Goal: Task Accomplishment & Management: Manage account settings

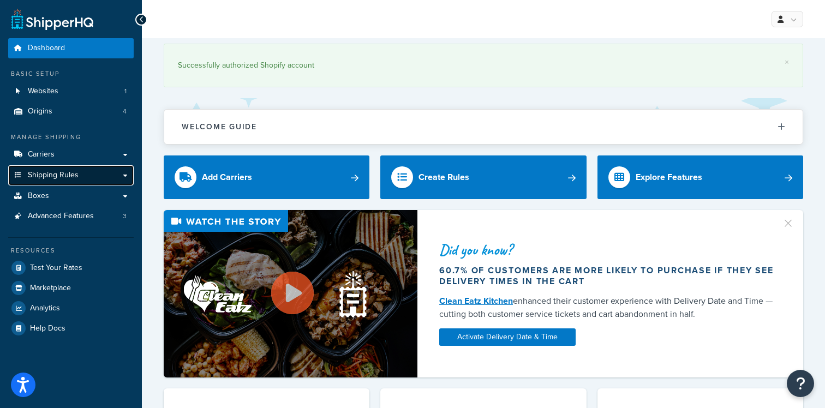
click at [68, 178] on span "Shipping Rules" at bounding box center [53, 175] width 51 height 9
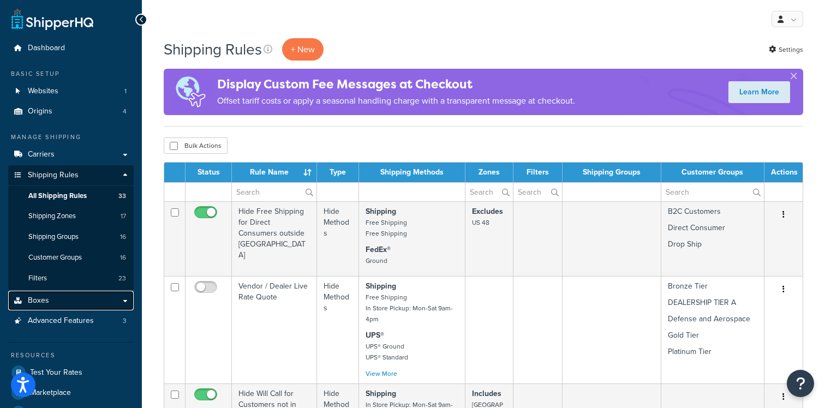
click at [57, 297] on link "Boxes" at bounding box center [71, 301] width 126 height 20
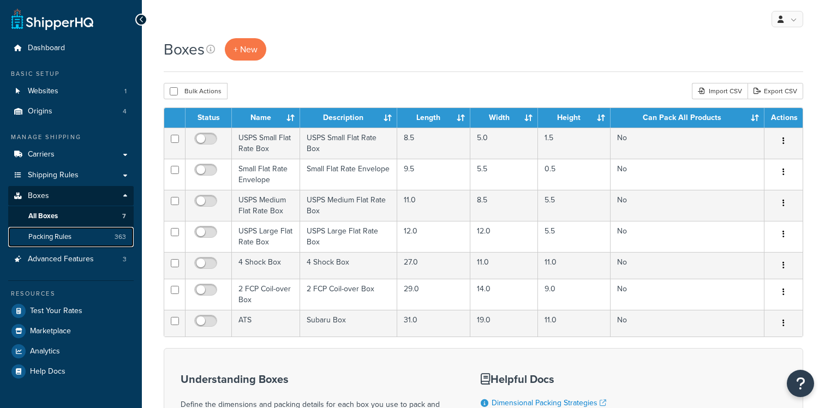
click at [66, 235] on span "Packing Rules" at bounding box center [49, 236] width 43 height 9
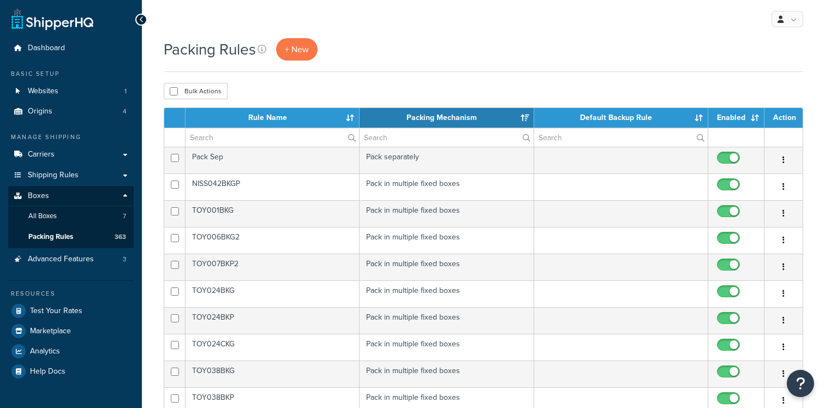
select select "15"
click at [249, 137] on input "text" at bounding box center [273, 137] width 174 height 19
paste input "TOY088KPS2"
type input "T"
paste input "TOY088KPS2"
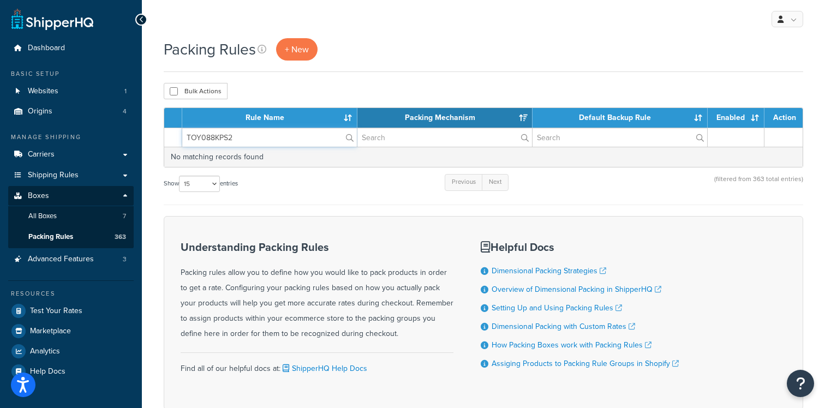
click at [283, 134] on input "TOY088KPS2" at bounding box center [269, 137] width 175 height 19
paste input "text"
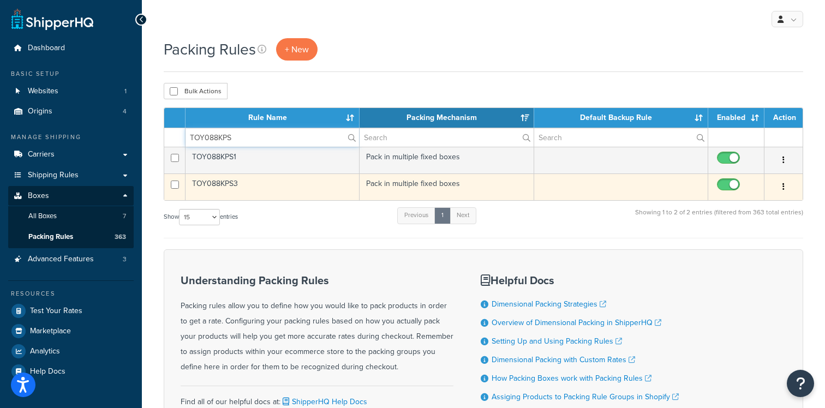
type input "TOY088KPS"
click at [786, 188] on button "button" at bounding box center [783, 186] width 15 height 17
click at [756, 207] on link "Edit" at bounding box center [739, 209] width 86 height 22
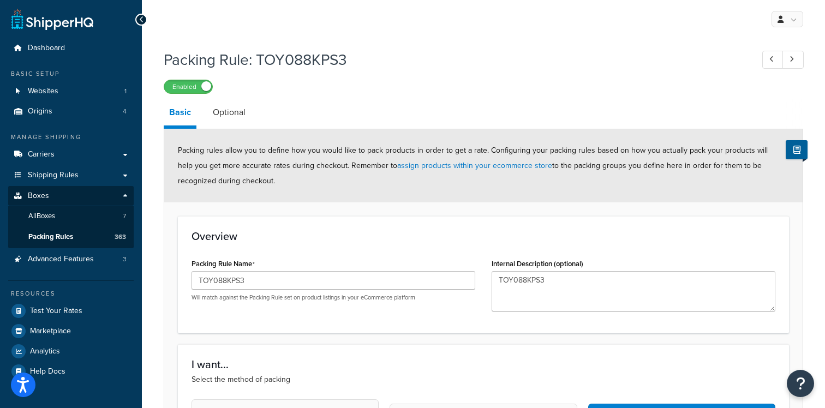
click at [341, 76] on div "Packing Rule: TOY088KPS3 Enabled" at bounding box center [484, 69] width 640 height 50
click at [329, 66] on h1 "Packing Rule: TOY088KPS3" at bounding box center [453, 59] width 578 height 21
copy h1 "TOY088KPS3"
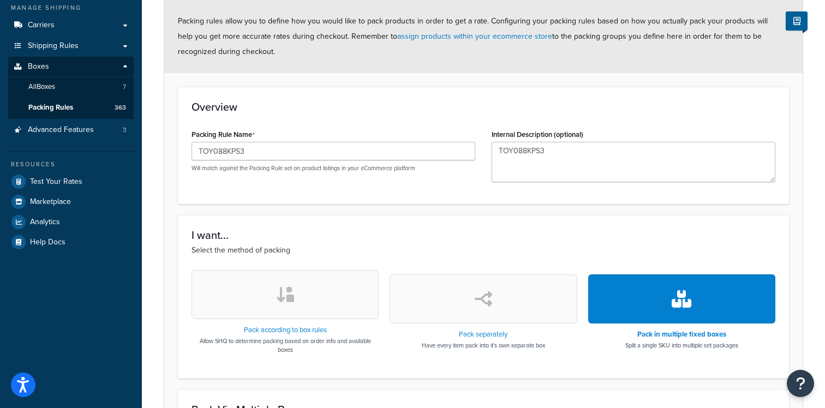
scroll to position [440, 0]
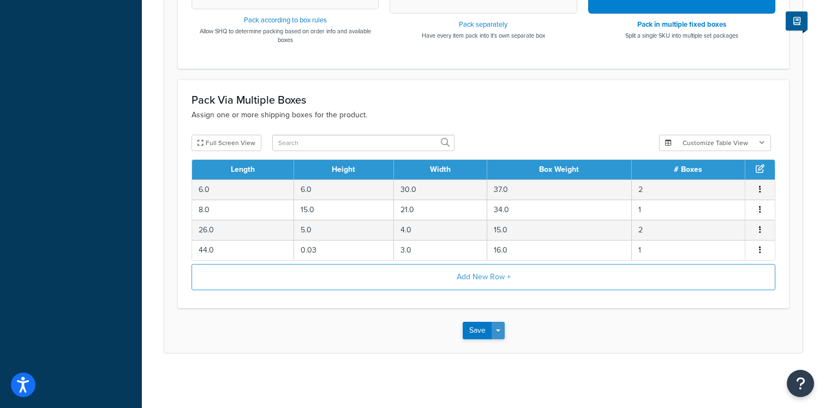
click at [500, 326] on button "Save Dropdown" at bounding box center [498, 330] width 13 height 17
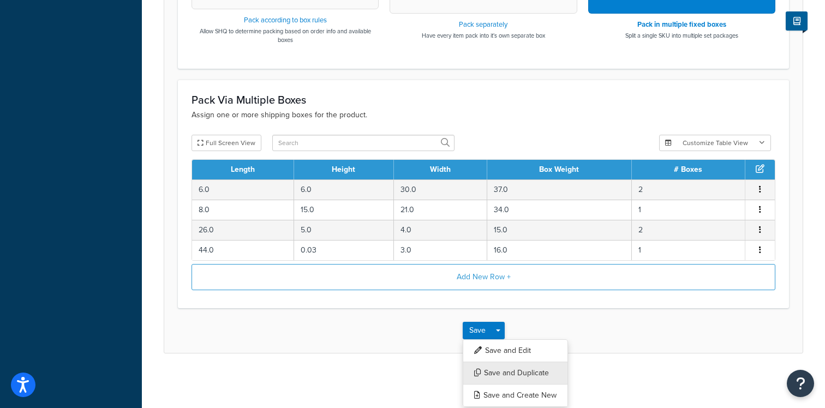
click at [529, 376] on button "Save and Duplicate" at bounding box center [515, 373] width 105 height 23
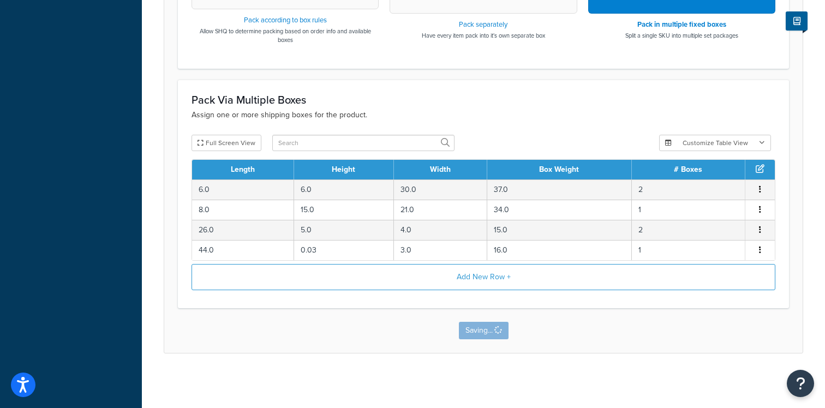
scroll to position [0, 0]
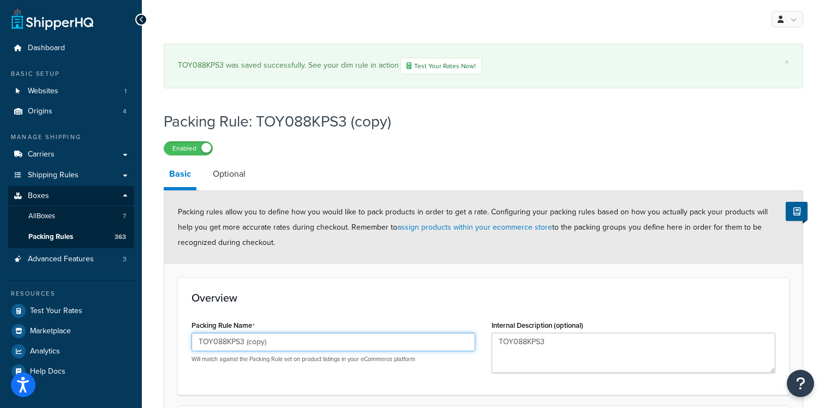
click at [284, 339] on input "TOY088KPS3 (copy)" at bounding box center [334, 342] width 284 height 19
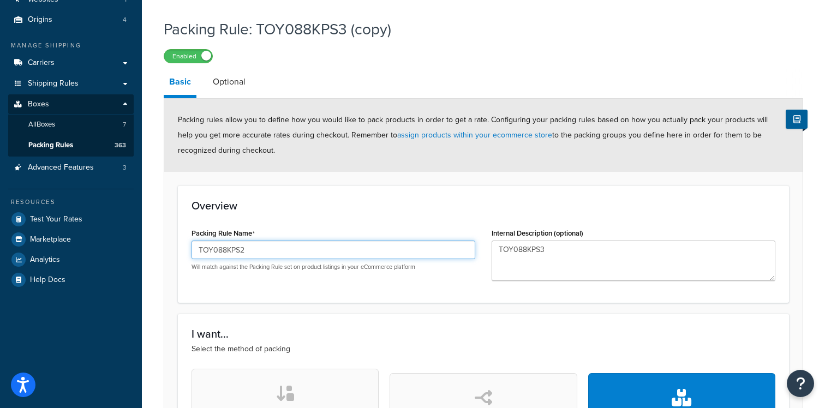
type input "TOY088KPS2"
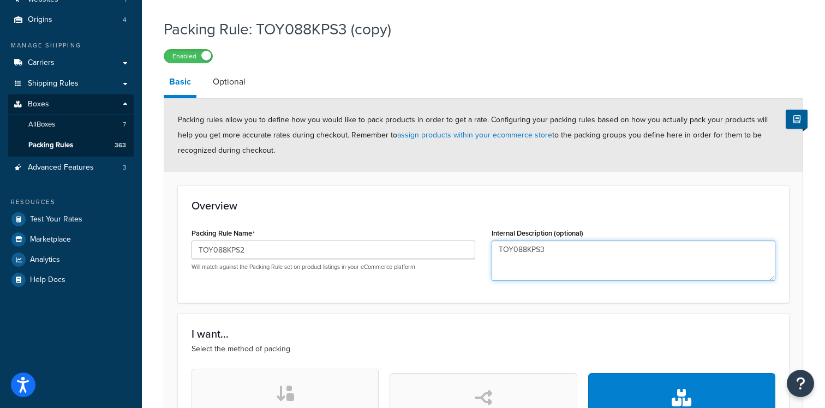
click at [587, 259] on textarea "TOY088KPS3" at bounding box center [634, 261] width 284 height 40
type textarea "TOY088KPS2"
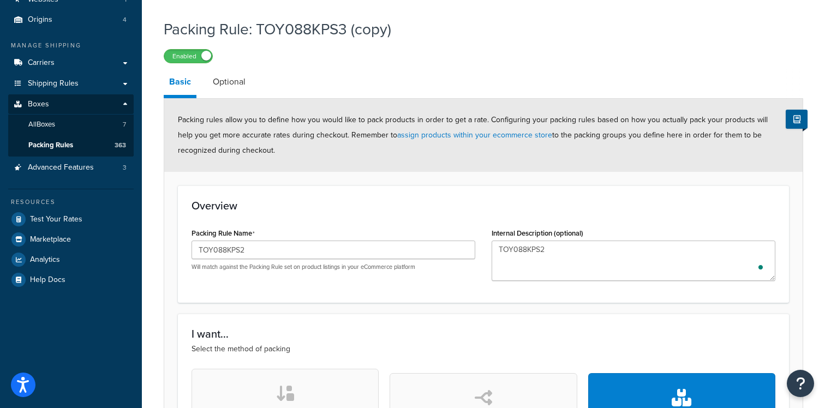
click at [406, 335] on h3 "I want..." at bounding box center [484, 334] width 584 height 12
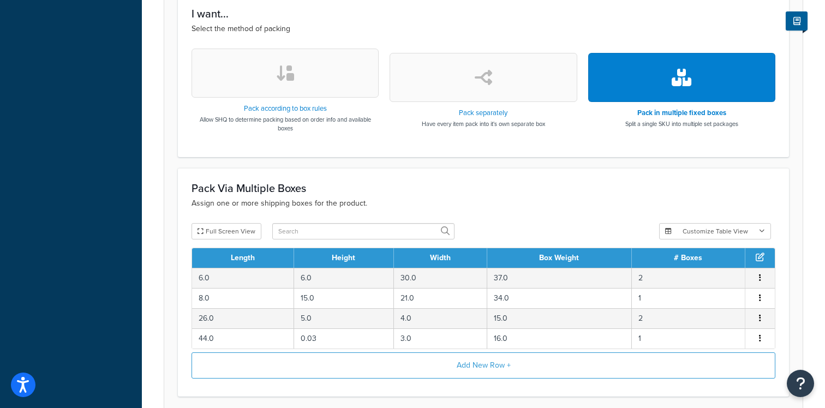
scroll to position [502, 0]
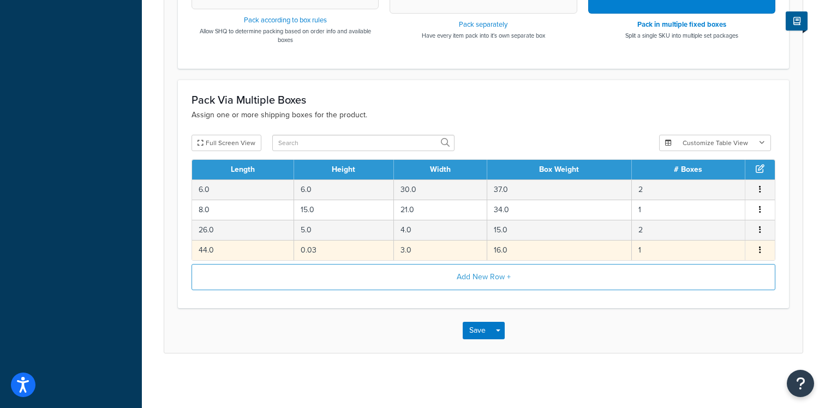
click at [762, 250] on button "button" at bounding box center [760, 250] width 9 height 12
click at [721, 260] on div "Delete" at bounding box center [704, 261] width 77 height 22
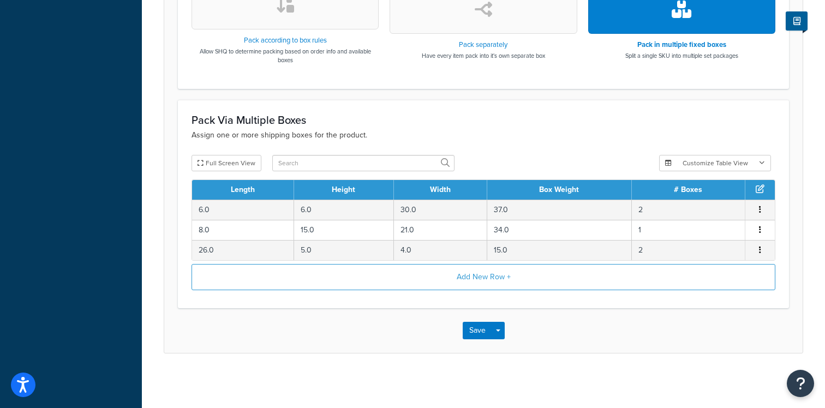
click at [482, 137] on p "Assign one or more shipping boxes for the product." at bounding box center [484, 135] width 584 height 12
click at [471, 334] on button "Save" at bounding box center [477, 330] width 29 height 17
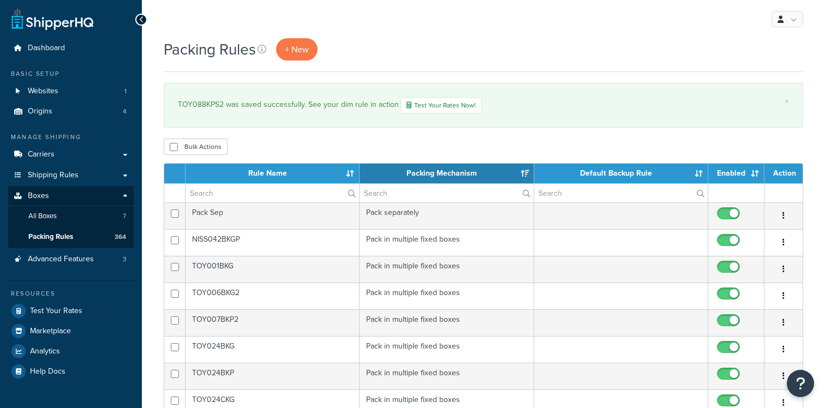
select select "15"
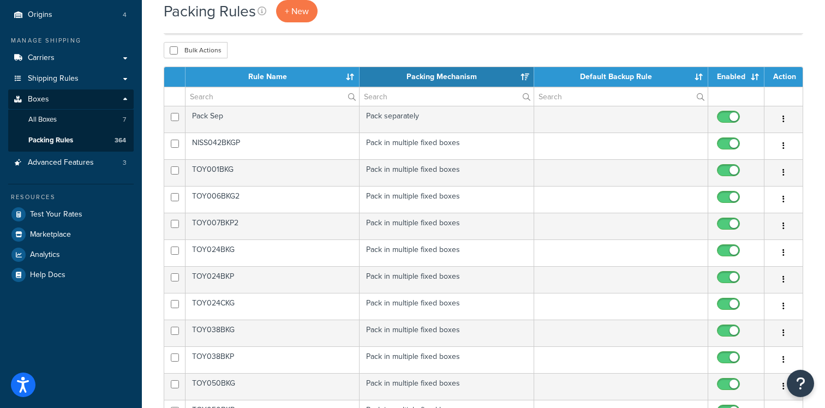
scroll to position [96, 0]
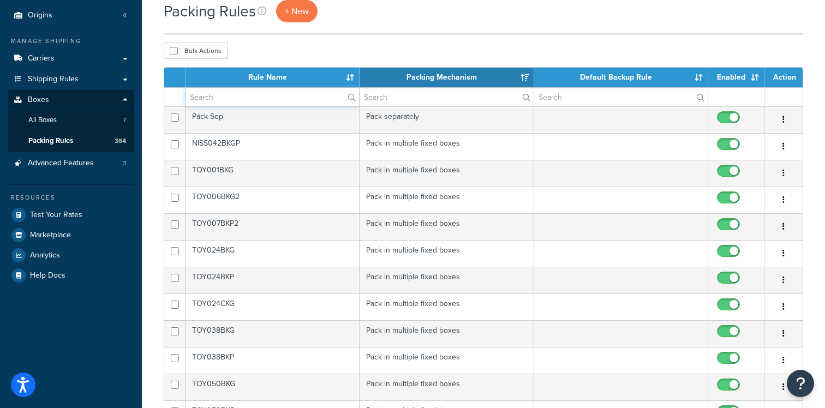
click at [303, 95] on input "text" at bounding box center [273, 97] width 174 height 19
paste input "TOY088KPS3"
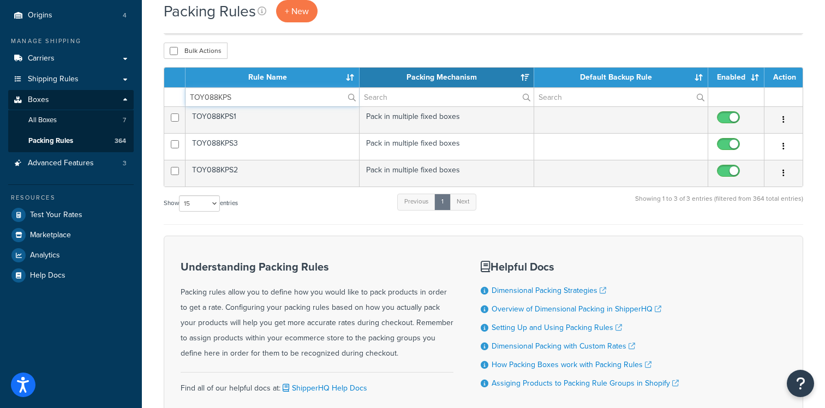
click at [268, 104] on input "TOY088KPS" at bounding box center [273, 97] width 174 height 19
click at [237, 98] on input "TOY088KPS" at bounding box center [273, 97] width 174 height 19
paste input "GS2"
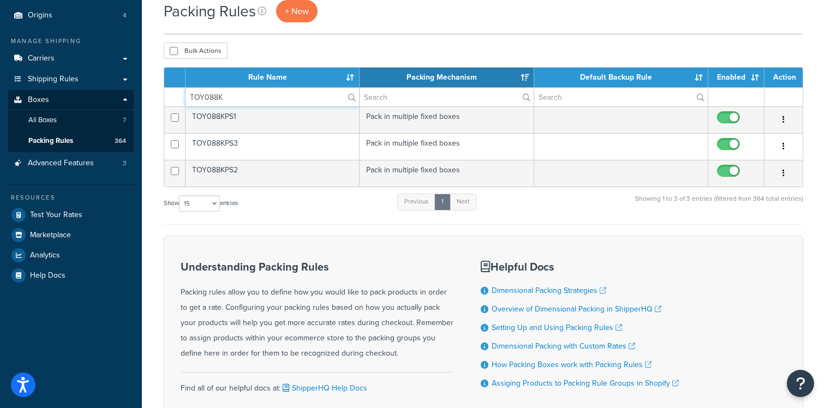
click at [253, 100] on input "TOY088K" at bounding box center [273, 97] width 174 height 19
paste input "GS2"
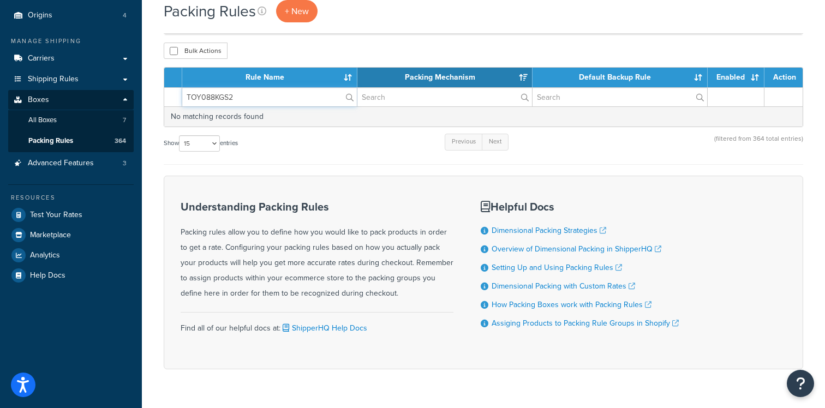
click at [253, 100] on input "TOY088KGS2" at bounding box center [269, 97] width 175 height 19
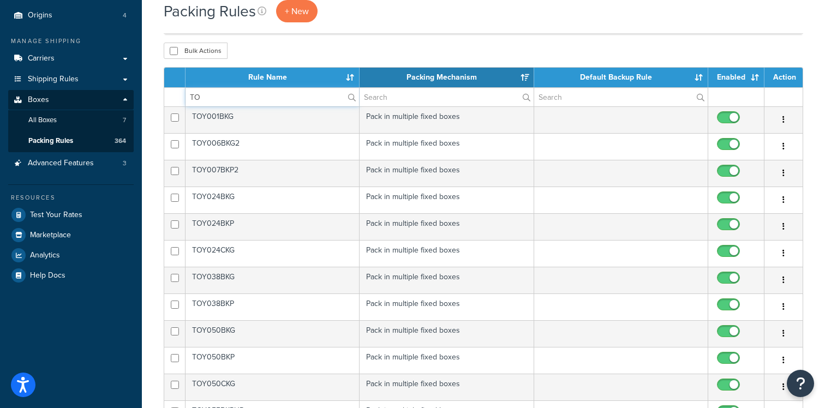
type input "T"
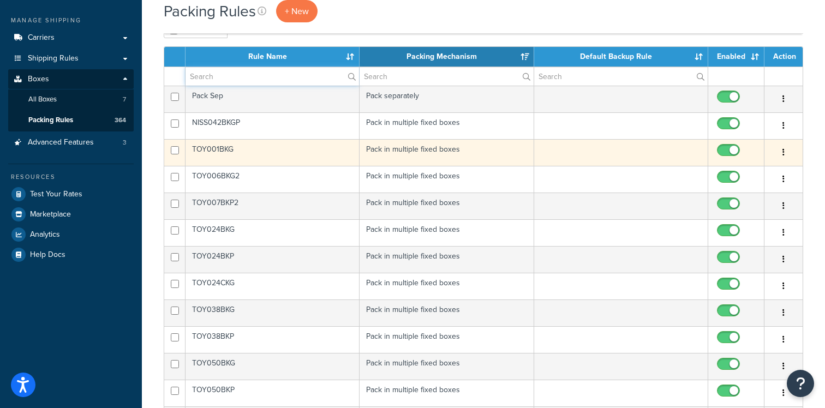
scroll to position [109, 0]
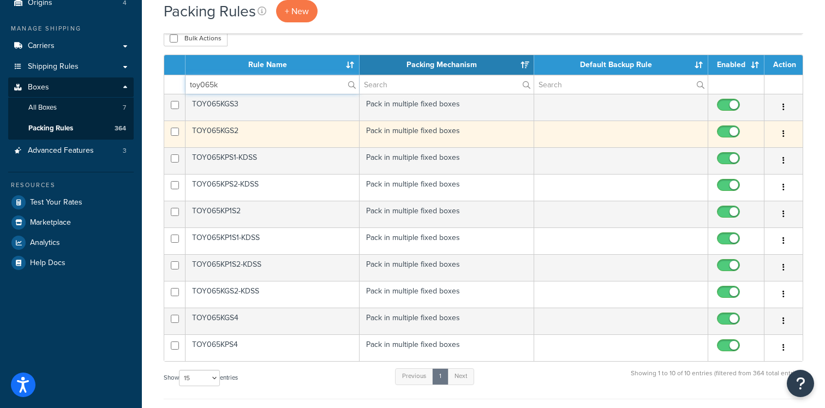
type input "toy065k"
click at [783, 136] on icon "button" at bounding box center [784, 134] width 2 height 8
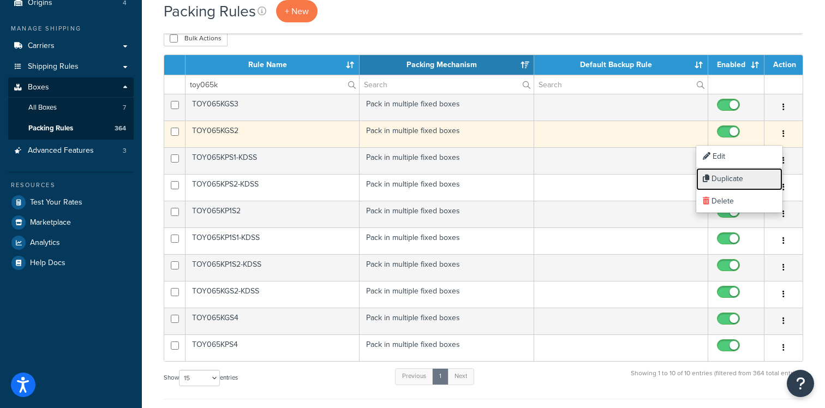
click at [742, 177] on link "Duplicate" at bounding box center [739, 179] width 86 height 22
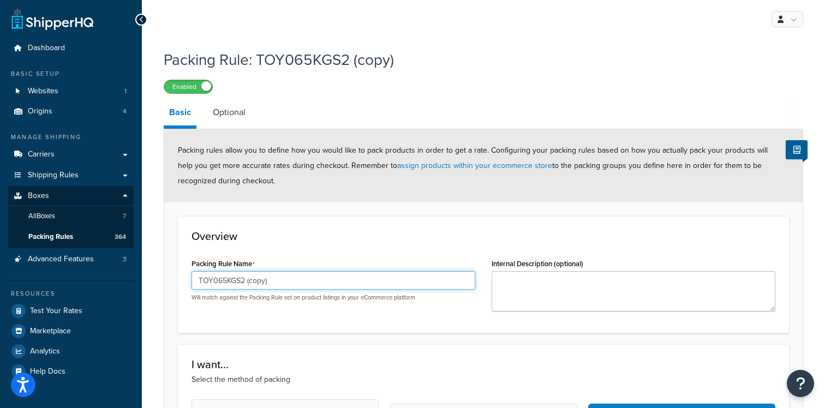
click at [259, 276] on input "TOY065KGS2 (copy)" at bounding box center [334, 280] width 284 height 19
paste input "88KGS2"
type input "TOY088KGS2"
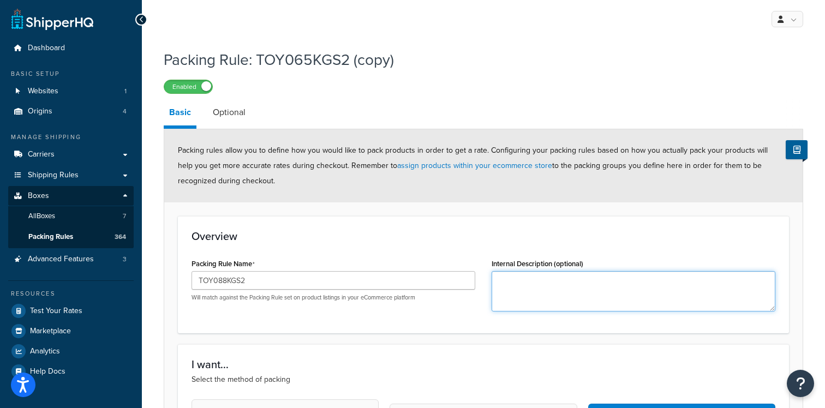
click at [571, 296] on textarea "Internal Description (optional)" at bounding box center [634, 291] width 284 height 40
paste textarea "TOY088KGS2"
type textarea "TOY088KGS2"
click at [462, 237] on h3 "Overview" at bounding box center [484, 236] width 584 height 12
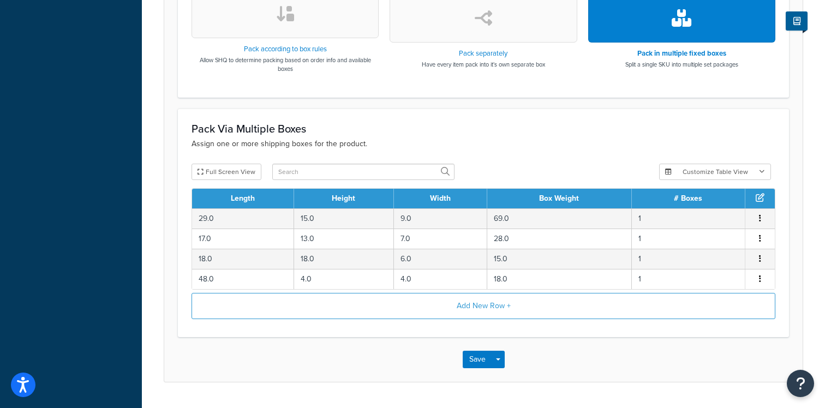
scroll to position [440, 0]
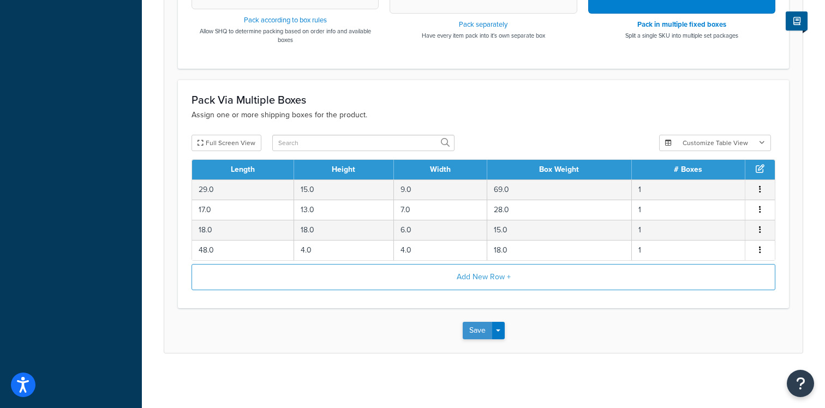
click at [473, 333] on button "Save" at bounding box center [477, 330] width 29 height 17
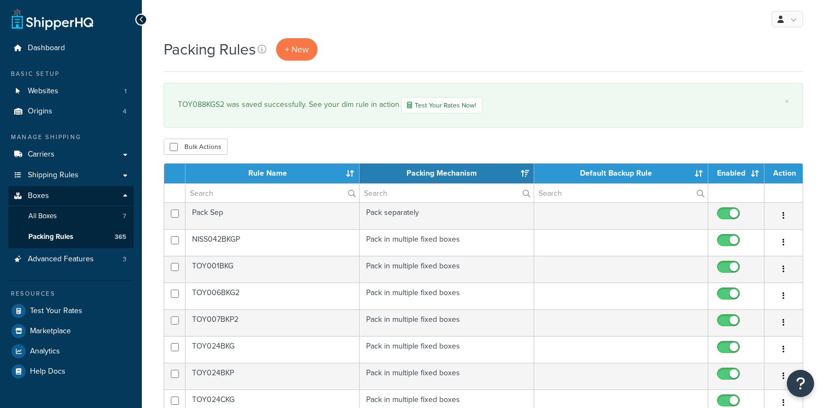
select select "15"
click at [278, 198] on input "text" at bounding box center [273, 193] width 174 height 19
paste input "TOY070KPS2P"
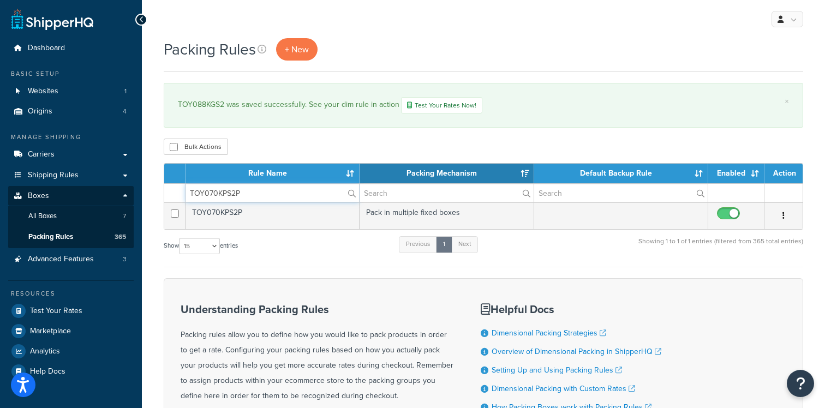
click at [250, 199] on input "TOY070KPS2P" at bounding box center [273, 193] width 174 height 19
paste input "BK"
click at [310, 267] on form "Rule Name Packing Mechanism Default Backup Rule Enabled Action TOY070BKP" at bounding box center [484, 317] width 640 height 309
click at [313, 196] on input "TOY070BKP" at bounding box center [273, 193] width 174 height 19
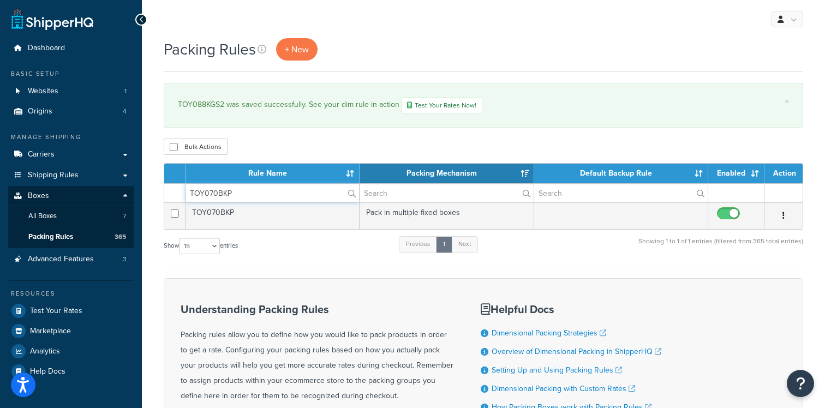
click at [313, 196] on input "TOY070BKP" at bounding box center [273, 193] width 174 height 19
paste input "93KPS1"
type input "TOY093KPS1"
